Goal: Find specific page/section: Find specific page/section

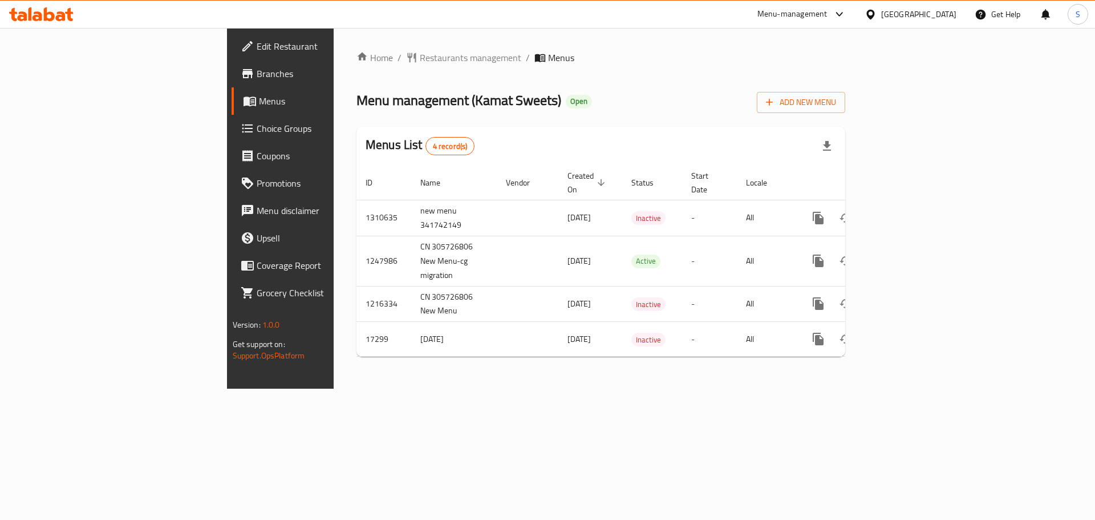
click at [906, 19] on div "[GEOGRAPHIC_DATA]" at bounding box center [918, 14] width 75 height 13
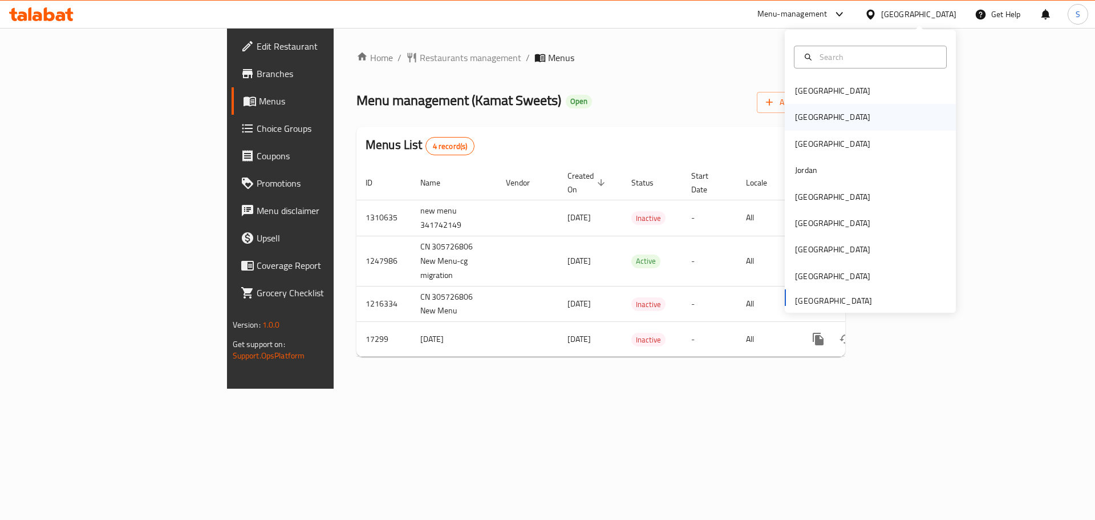
click at [815, 113] on div "[GEOGRAPHIC_DATA]" at bounding box center [833, 117] width 94 height 26
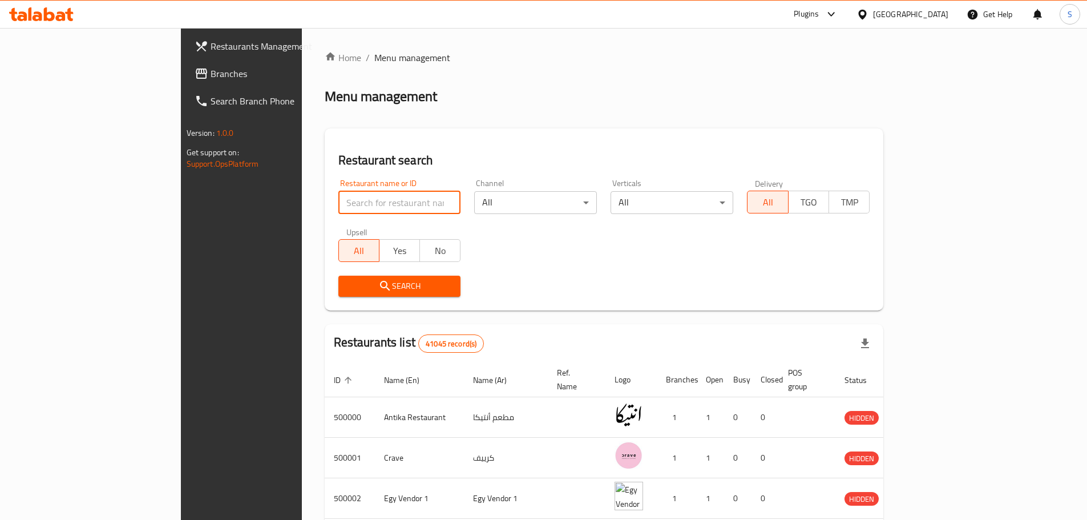
click at [338, 204] on input "search" at bounding box center [399, 202] width 123 height 23
paste input "686331"
type input "686331"
click button "Search" at bounding box center [399, 286] width 123 height 21
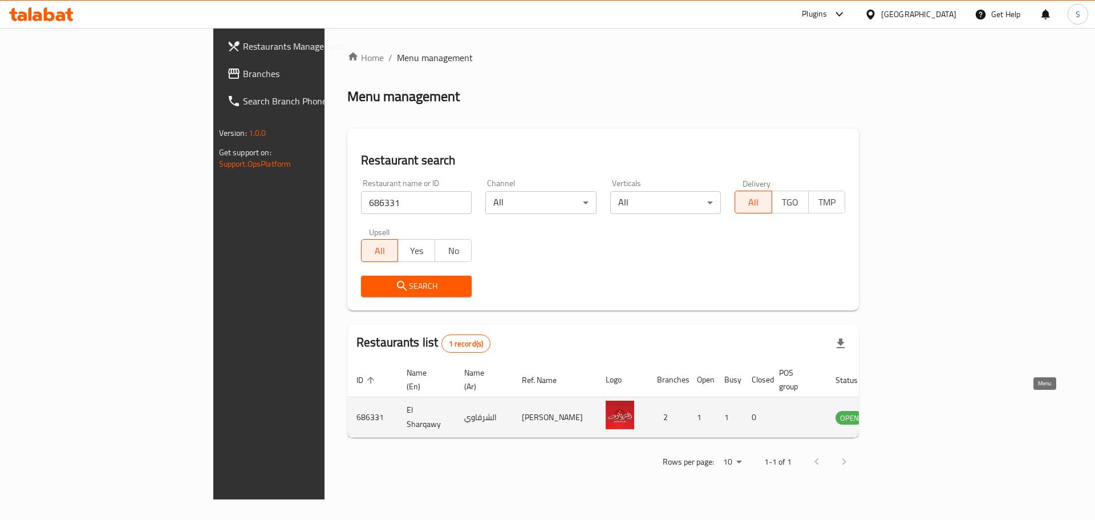
click at [907, 415] on icon "enhanced table" at bounding box center [905, 417] width 4 height 5
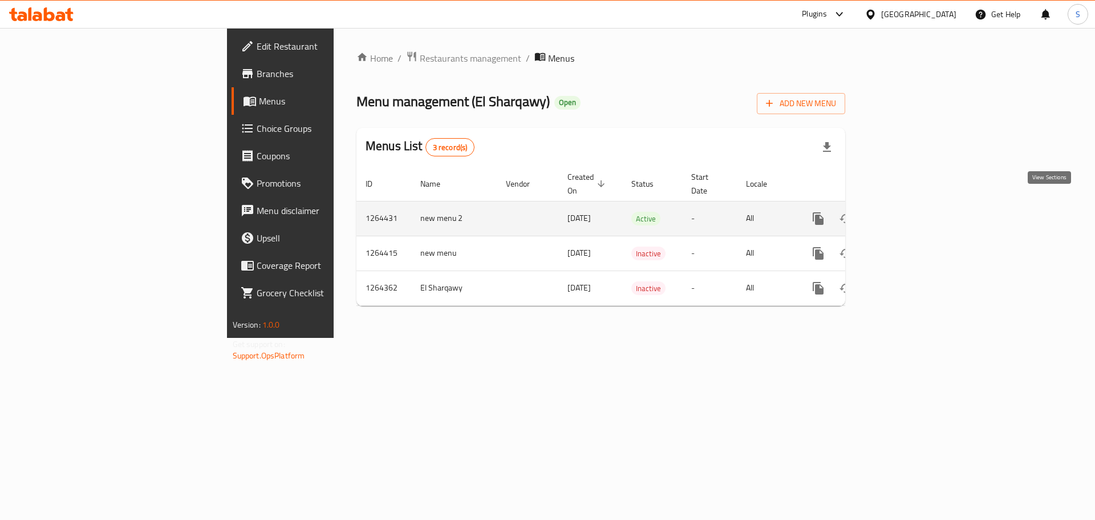
click at [914, 205] on link "enhanced table" at bounding box center [900, 218] width 27 height 27
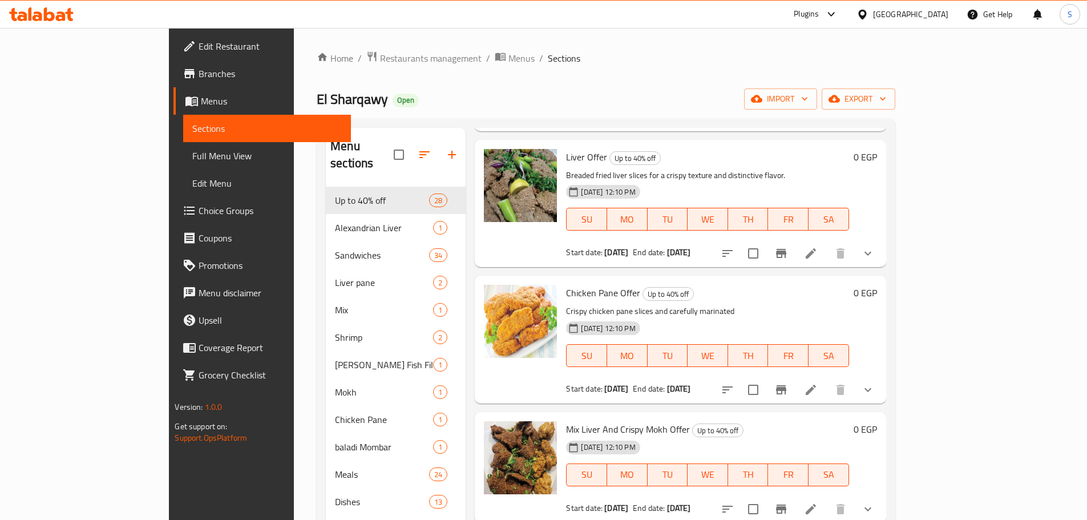
scroll to position [1939, 0]
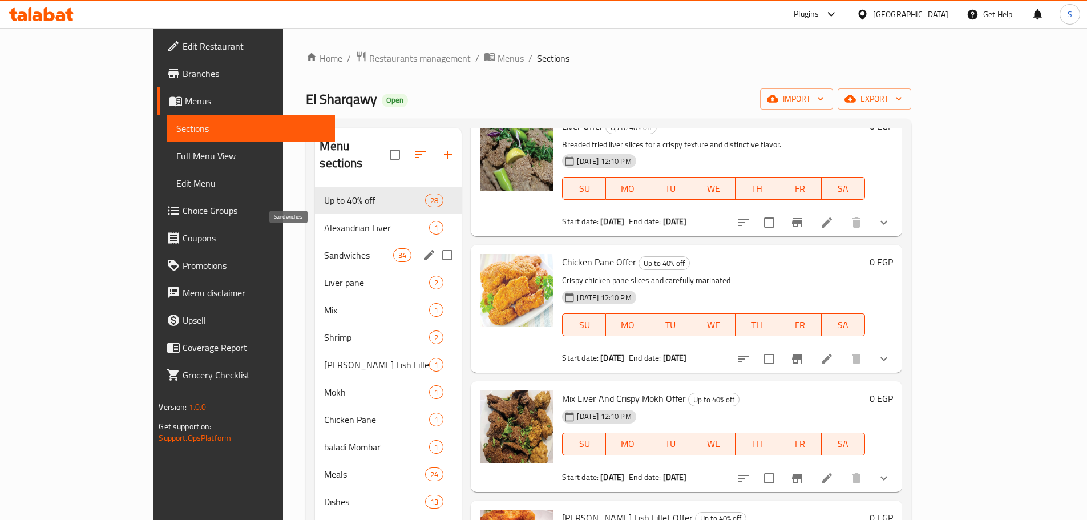
drag, startPoint x: 297, startPoint y: 241, endPoint x: 294, endPoint y: 226, distance: 15.0
click at [324, 248] on span "Sandwiches" at bounding box center [358, 255] width 69 height 14
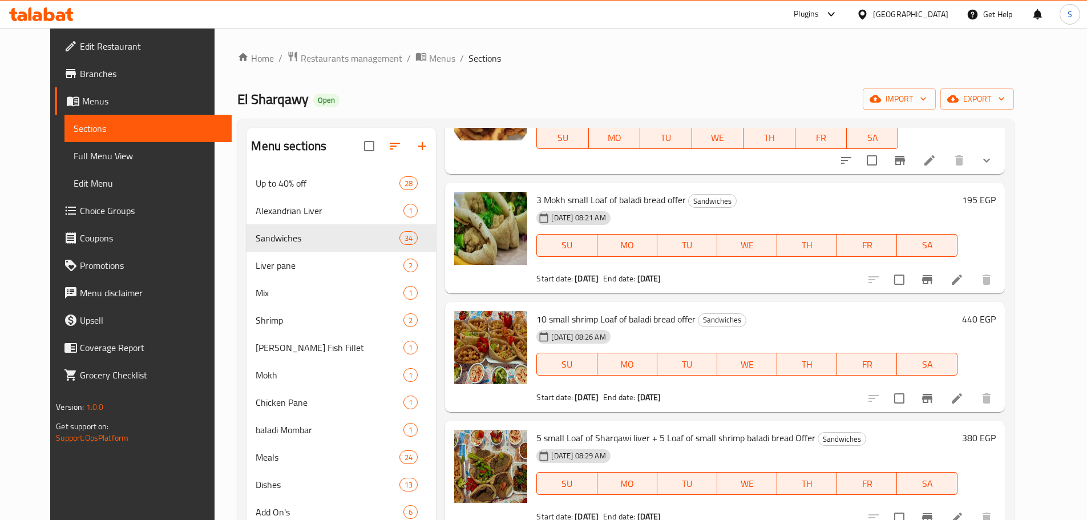
scroll to position [2339, 0]
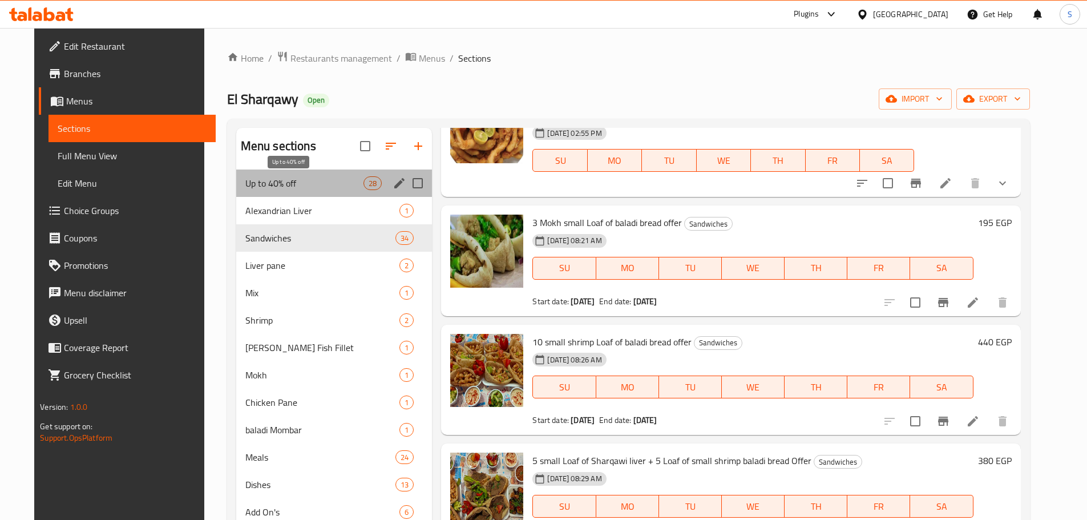
click at [266, 184] on span "Up to 40% off" at bounding box center [304, 183] width 118 height 14
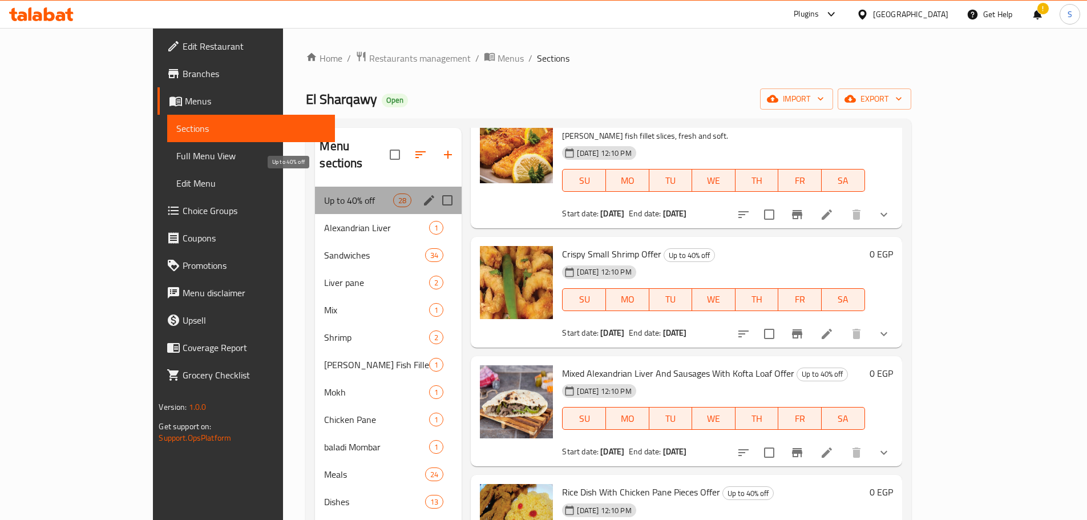
click at [324, 193] on span "Up to 40% off" at bounding box center [358, 200] width 69 height 14
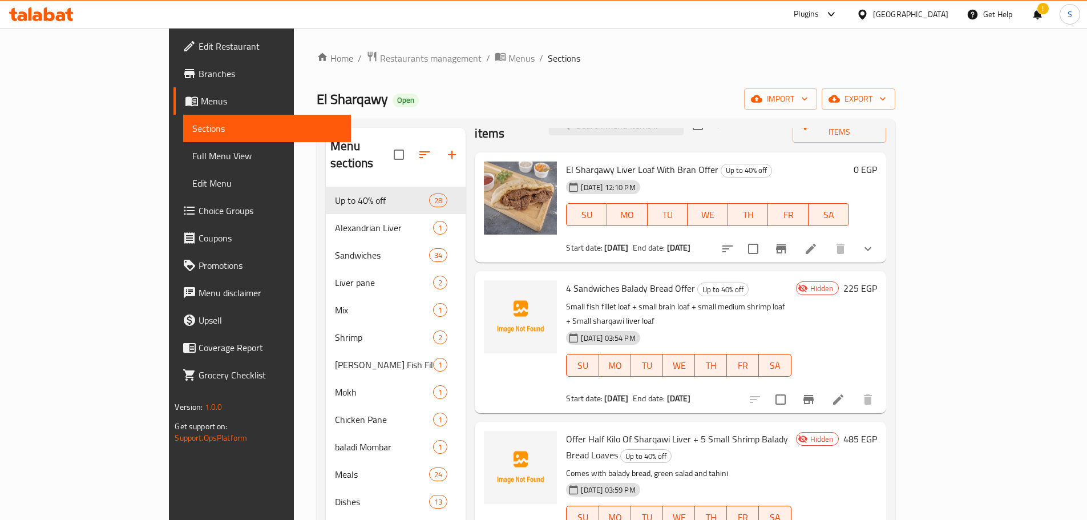
scroll to position [57, 0]
